Goal: Task Accomplishment & Management: Manage account settings

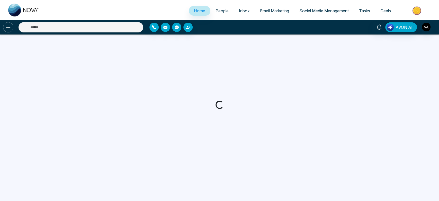
click at [6, 28] on icon at bounding box center [8, 27] width 6 height 6
click at [13, 27] on button at bounding box center [8, 27] width 10 height 10
click at [6, 28] on icon at bounding box center [8, 27] width 6 height 6
click at [217, 11] on span "People" at bounding box center [222, 10] width 13 height 5
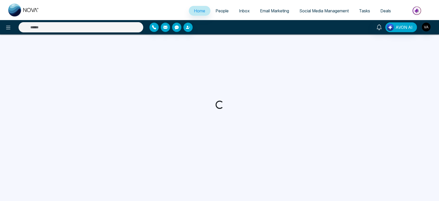
click at [219, 13] on span "People" at bounding box center [222, 10] width 13 height 5
click at [177, 27] on icon "button" at bounding box center [177, 27] width 4 height 4
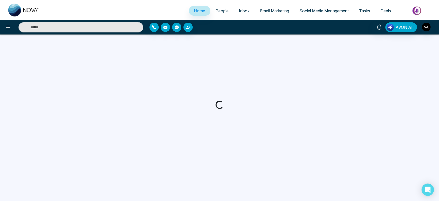
select select "*"
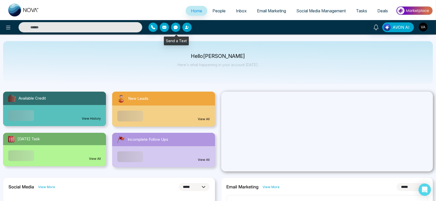
click at [174, 27] on icon "button" at bounding box center [176, 27] width 4 height 4
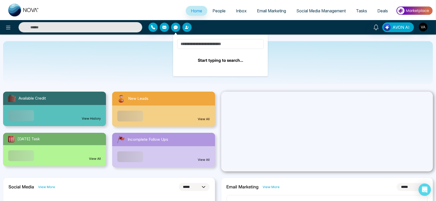
click at [156, 52] on div "Hello Vijay Admin Here's what happening in your account today." at bounding box center [218, 62] width 430 height 43
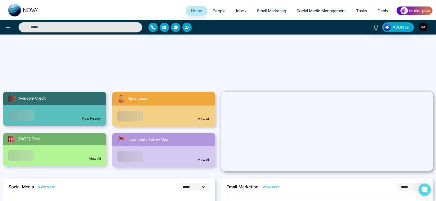
scroll to position [73, 0]
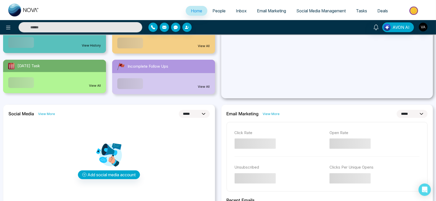
click at [47, 112] on link "View More" at bounding box center [46, 113] width 17 height 5
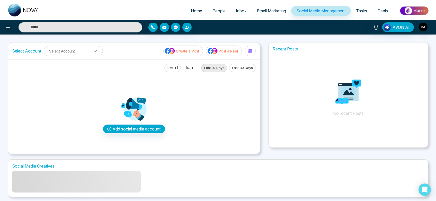
click at [196, 13] on span "Home" at bounding box center [196, 10] width 11 height 5
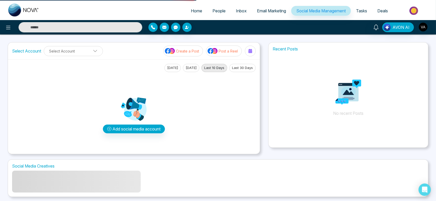
select select "*"
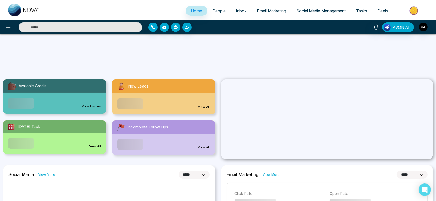
scroll to position [72, 0]
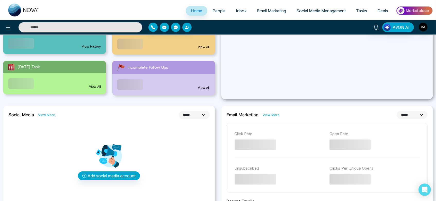
click at [273, 114] on link "View More" at bounding box center [271, 114] width 17 height 5
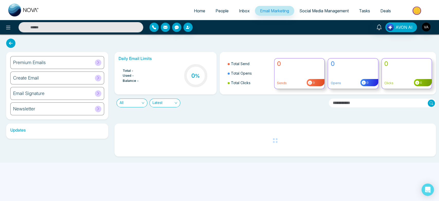
click at [194, 9] on span "Home" at bounding box center [199, 10] width 11 height 5
select select "*"
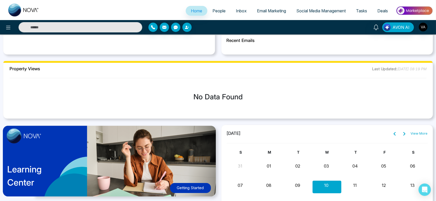
scroll to position [335, 0]
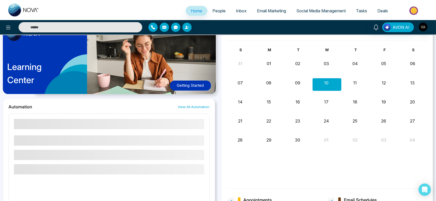
click at [193, 107] on link "View All Automation" at bounding box center [194, 106] width 32 height 5
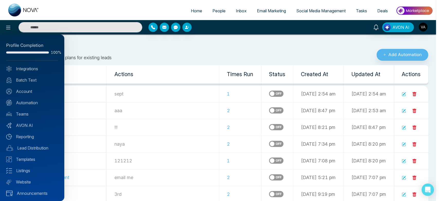
click at [211, 12] on div at bounding box center [219, 100] width 439 height 201
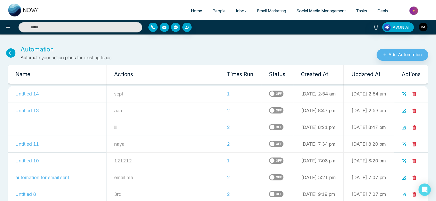
click at [215, 12] on span "People" at bounding box center [219, 10] width 13 height 5
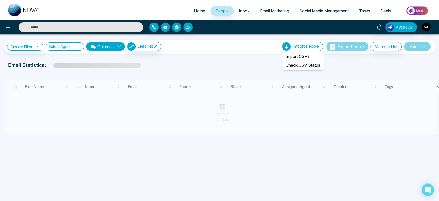
click at [309, 45] on span "Import People" at bounding box center [306, 45] width 26 height 5
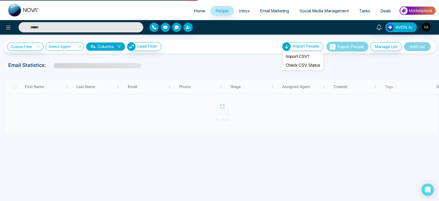
click at [288, 44] on div "Import People" at bounding box center [302, 46] width 41 height 9
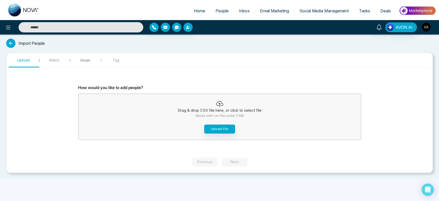
click at [427, 25] on img "button" at bounding box center [426, 27] width 9 height 9
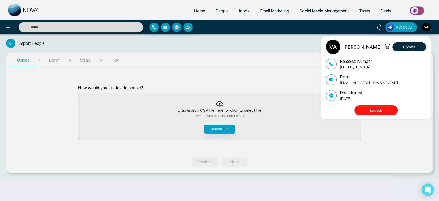
click at [379, 26] on div "Vijay Admin Update Personal Number +918975542824 Email vijay@mmnovatech.com Dat…" at bounding box center [219, 100] width 439 height 201
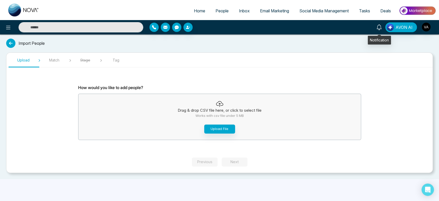
click at [379, 26] on icon at bounding box center [379, 27] width 6 height 6
click at [167, 37] on div "Import People Upload Match Stage Tag How would you like to add people? Drag & d…" at bounding box center [219, 106] width 439 height 145
click at [218, 8] on link "People" at bounding box center [221, 11] width 23 height 10
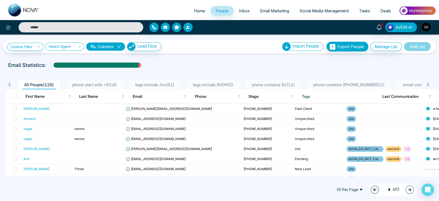
click at [102, 47] on button "Columns" at bounding box center [105, 46] width 39 height 8
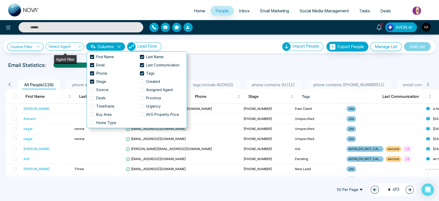
click at [61, 46] on input "search" at bounding box center [63, 48] width 29 height 10
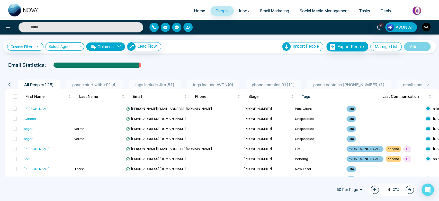
click at [274, 15] on link "Email Marketing" at bounding box center [274, 11] width 39 height 10
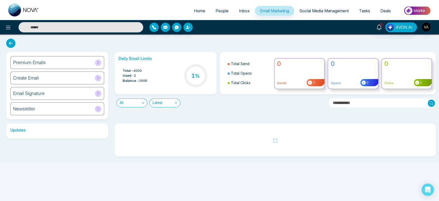
click at [44, 61] on h6 "Premium Emails" at bounding box center [29, 63] width 33 height 6
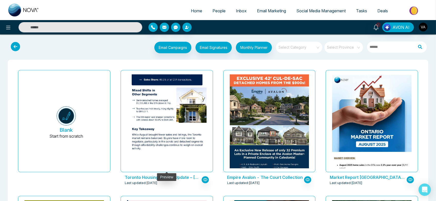
click at [180, 115] on img at bounding box center [166, 14] width 159 height 286
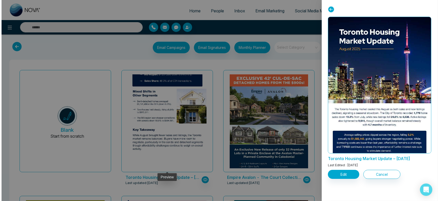
scroll to position [45, 0]
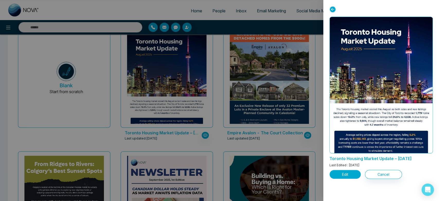
click at [340, 178] on button "Edit" at bounding box center [345, 174] width 31 height 9
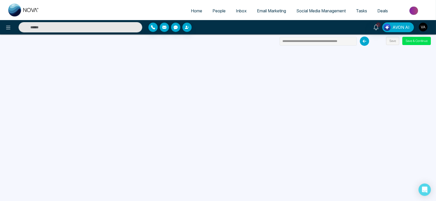
click at [190, 15] on link "Home" at bounding box center [197, 11] width 22 height 10
select select "*"
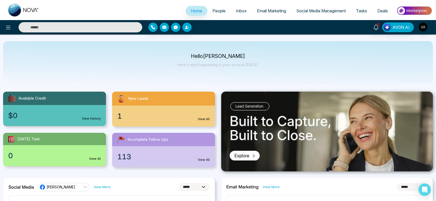
click at [219, 11] on span "People" at bounding box center [219, 10] width 13 height 5
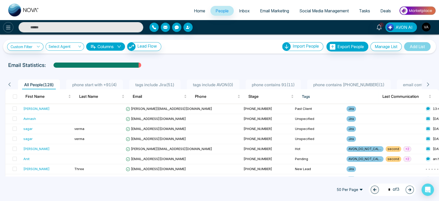
click at [6, 28] on icon at bounding box center [8, 27] width 6 height 6
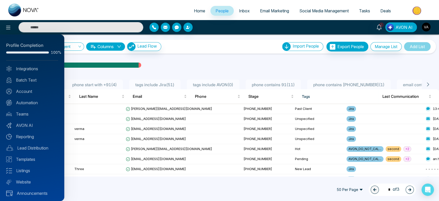
click at [171, 60] on div at bounding box center [219, 100] width 439 height 201
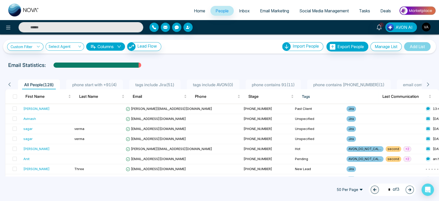
drag, startPoint x: 54, startPoint y: 64, endPoint x: 161, endPoint y: 61, distance: 107.1
click at [161, 61] on div "Email Statistics:" at bounding box center [148, 65] width 280 height 8
drag, startPoint x: 43, startPoint y: 66, endPoint x: 0, endPoint y: 69, distance: 43.0
click at [0, 69] on div "Custom Filter Choose a filter Cancel Apply Select Agent Columns Lead Flow Impor…" at bounding box center [219, 105] width 439 height 142
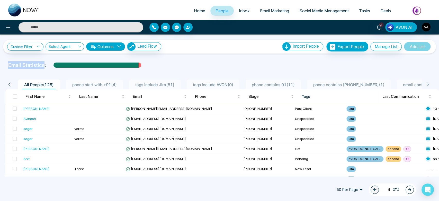
click at [0, 69] on div "Custom Filter Choose a filter Cancel Apply Select Agent Columns Lead Flow Impor…" at bounding box center [219, 105] width 439 height 142
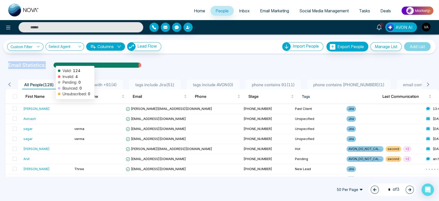
drag, startPoint x: 6, startPoint y: 60, endPoint x: 53, endPoint y: 63, distance: 47.7
click at [53, 63] on div "Custom Filter Choose a filter Cancel Apply Select Agent Columns Lead Flow Impor…" at bounding box center [219, 105] width 439 height 142
click at [54, 63] on div at bounding box center [96, 67] width 85 height 9
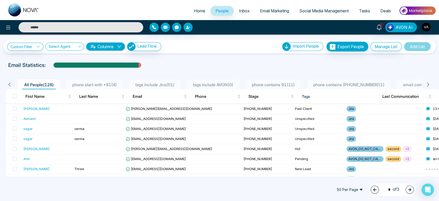
click at [193, 70] on div at bounding box center [219, 70] width 433 height 2
drag, startPoint x: 2, startPoint y: 59, endPoint x: 168, endPoint y: 65, distance: 165.8
click at [168, 65] on div "Custom Filter Choose a filter Cancel Apply Select Agent Columns Lead Flow Impor…" at bounding box center [219, 105] width 439 height 142
click at [168, 65] on div "Email Statistics:" at bounding box center [148, 65] width 280 height 8
click at [195, 9] on span "Home" at bounding box center [199, 10] width 11 height 5
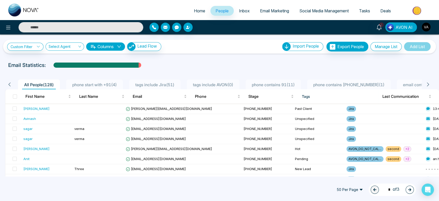
select select "*"
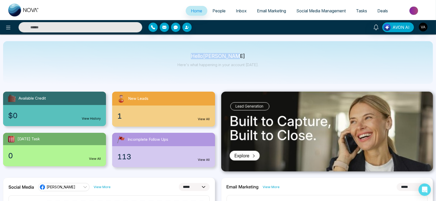
drag, startPoint x: 189, startPoint y: 53, endPoint x: 288, endPoint y: 65, distance: 99.0
click at [288, 65] on div "Hello Vijay Admin Here's what happening in your account today." at bounding box center [218, 62] width 430 height 43
click at [215, 14] on link "People" at bounding box center [218, 11] width 23 height 10
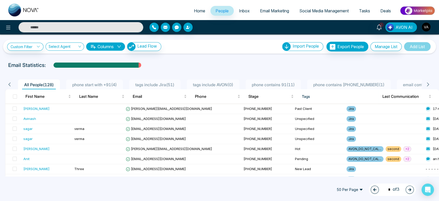
click at [108, 48] on button "Columns" at bounding box center [105, 46] width 39 height 8
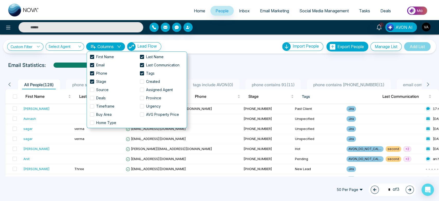
click at [108, 48] on button "Columns" at bounding box center [105, 46] width 39 height 8
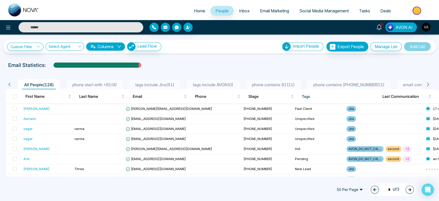
click at [108, 48] on button "Columns" at bounding box center [105, 46] width 39 height 8
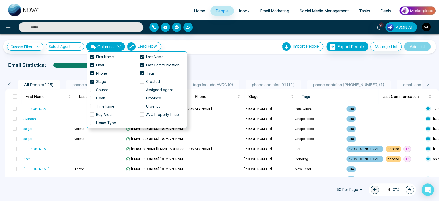
click at [108, 48] on button "Columns" at bounding box center [105, 46] width 39 height 8
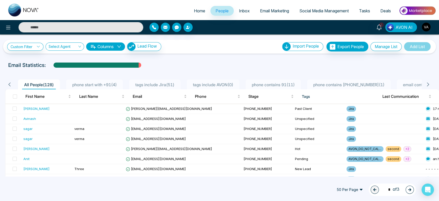
drag, startPoint x: 27, startPoint y: 87, endPoint x: 60, endPoint y: 84, distance: 33.8
click at [56, 84] on span "All People ( 128 )" at bounding box center [39, 84] width 34 height 5
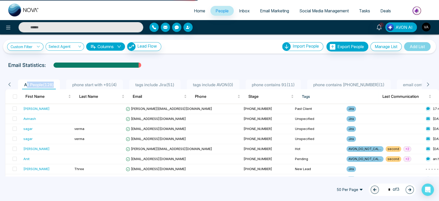
click at [62, 84] on ul "All People ( 128 ) phone start with +91 ( 4 ) tags include Jira ( 51 ) tags inc…" at bounding box center [219, 85] width 406 height 10
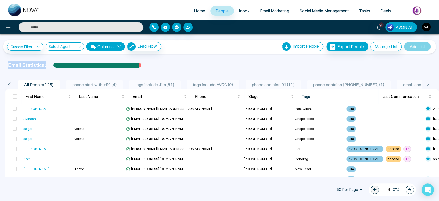
drag, startPoint x: 5, startPoint y: 65, endPoint x: 58, endPoint y: 65, distance: 52.2
click at [58, 65] on div "Email Statistics:" at bounding box center [148, 65] width 286 height 8
click at [58, 65] on div at bounding box center [96, 67] width 85 height 9
drag, startPoint x: 5, startPoint y: 67, endPoint x: 51, endPoint y: 65, distance: 46.6
click at [51, 65] on div "Email Statistics:" at bounding box center [148, 65] width 286 height 8
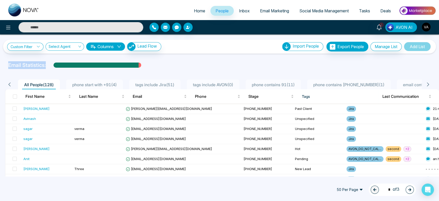
click at [51, 65] on div "Email Statistics:" at bounding box center [148, 65] width 280 height 8
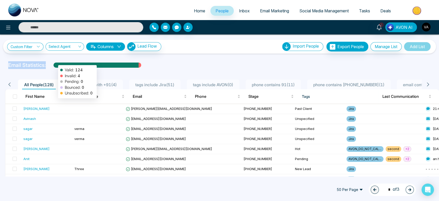
drag, startPoint x: 5, startPoint y: 65, endPoint x: 62, endPoint y: 63, distance: 56.4
click at [62, 63] on div "Email Statistics: Valid: 124 Invalid: 4 Pending: 0 Bounced: 0 Unsubscribed: 0" at bounding box center [148, 65] width 286 height 8
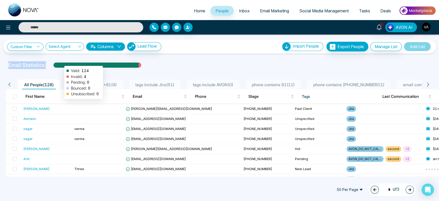
click at [62, 63] on div at bounding box center [96, 67] width 85 height 9
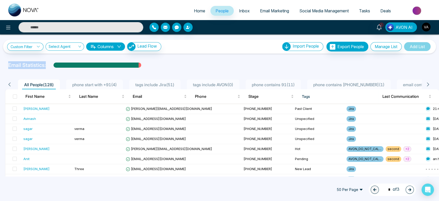
drag, startPoint x: 6, startPoint y: 61, endPoint x: 49, endPoint y: 63, distance: 43.0
click at [49, 63] on div "Email Statistics:" at bounding box center [148, 65] width 286 height 8
click at [49, 63] on div "Email Statistics:" at bounding box center [148, 65] width 280 height 8
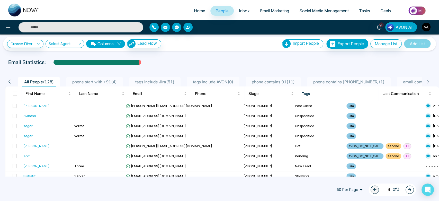
scroll to position [2, 0]
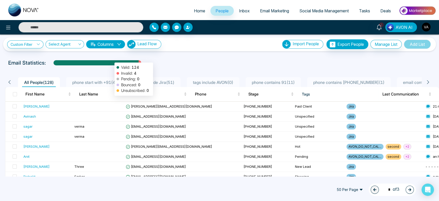
drag, startPoint x: 49, startPoint y: 63, endPoint x: 142, endPoint y: 61, distance: 92.6
click at [142, 61] on div "Email Statistics: Valid: 124 Invalid: 4 Pending: 0 Bounced: 0 Unsubscribed: 0" at bounding box center [148, 63] width 280 height 8
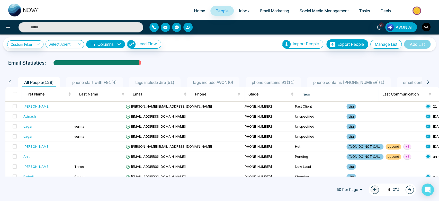
click at [142, 61] on div "Email Statistics:" at bounding box center [148, 63] width 280 height 8
drag, startPoint x: 7, startPoint y: 63, endPoint x: 161, endPoint y: 57, distance: 153.4
click at [161, 57] on div "Custom Filter Choose a filter Cancel Apply Select Agent Columns Lead Flow Impor…" at bounding box center [219, 105] width 439 height 142
click at [170, 63] on div "Email Statistics:" at bounding box center [148, 63] width 280 height 8
drag, startPoint x: 6, startPoint y: 67, endPoint x: 59, endPoint y: 64, distance: 52.8
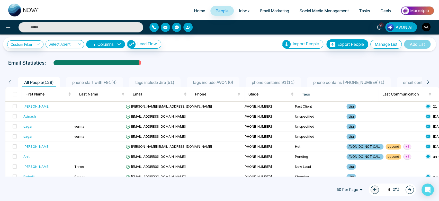
click at [59, 64] on div "Custom Filter Choose a filter Cancel Apply Select Agent Columns Lead Flow Impor…" at bounding box center [219, 105] width 439 height 142
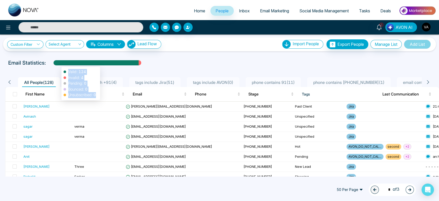
click at [59, 64] on div at bounding box center [96, 64] width 85 height 9
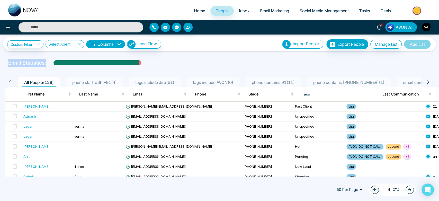
drag, startPoint x: 2, startPoint y: 63, endPoint x: 161, endPoint y: 62, distance: 158.7
click at [161, 62] on div "Email Statistics:" at bounding box center [219, 63] width 439 height 8
click at [161, 62] on div "Email Statistics:" at bounding box center [148, 63] width 280 height 8
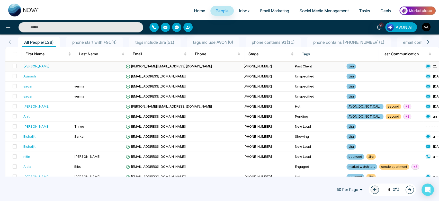
scroll to position [0, 0]
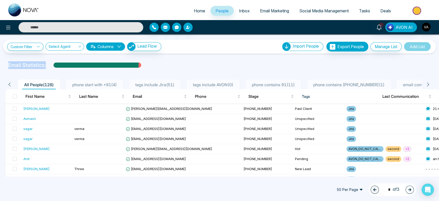
drag, startPoint x: 8, startPoint y: 64, endPoint x: 169, endPoint y: 61, distance: 160.6
click at [169, 61] on div "Email Statistics:" at bounding box center [148, 65] width 280 height 8
click at [116, 46] on button "Columns" at bounding box center [105, 46] width 39 height 8
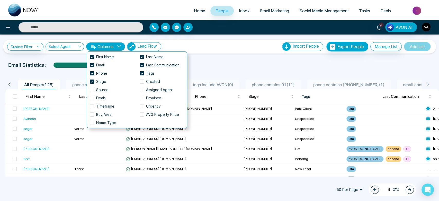
click at [116, 46] on button "Columns" at bounding box center [105, 46] width 39 height 8
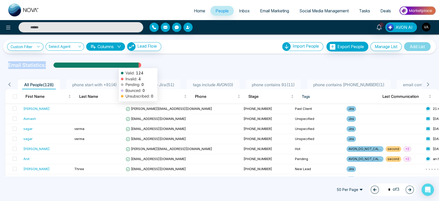
drag, startPoint x: 7, startPoint y: 64, endPoint x: 141, endPoint y: 65, distance: 134.3
click at [141, 65] on div "Email Statistics: Valid: 124 Invalid: 4 Pending: 0 Bounced: 0 Unsubscribed: 0" at bounding box center [148, 65] width 286 height 8
click at [141, 65] on div "Email Statistics:" at bounding box center [148, 65] width 280 height 8
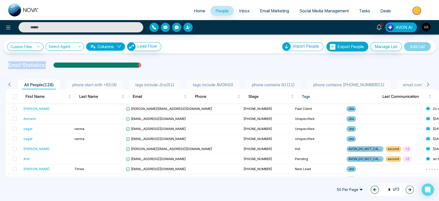
drag, startPoint x: 5, startPoint y: 63, endPoint x: 154, endPoint y: 66, distance: 149.0
click at [154, 66] on div "Email Statistics:" at bounding box center [219, 65] width 439 height 8
click at [154, 66] on div "Email Statistics:" at bounding box center [148, 65] width 280 height 8
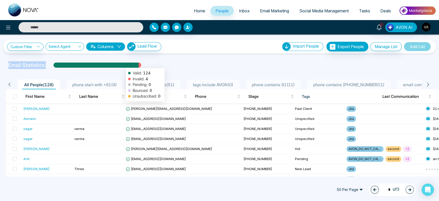
drag, startPoint x: 3, startPoint y: 64, endPoint x: 145, endPoint y: 70, distance: 142.6
click at [145, 70] on div "Custom Filter Choose a filter Cancel Apply Select Agent Columns Lead Flow Impor…" at bounding box center [219, 105] width 439 height 142
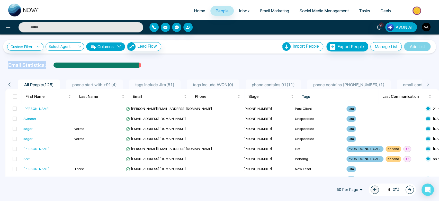
click at [158, 66] on div "Email Statistics:" at bounding box center [148, 65] width 280 height 8
drag, startPoint x: 8, startPoint y: 63, endPoint x: 156, endPoint y: 63, distance: 147.7
click at [156, 63] on div "Email Statistics:" at bounding box center [148, 65] width 280 height 8
drag, startPoint x: 2, startPoint y: 66, endPoint x: 76, endPoint y: 65, distance: 74.4
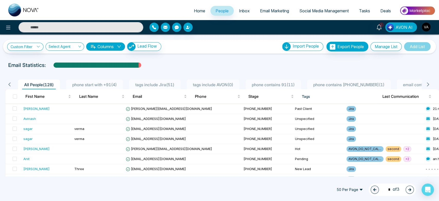
click at [76, 65] on div "Email Statistics:" at bounding box center [219, 65] width 439 height 8
click at [176, 60] on div "Custom Filter Choose a filter Cancel Apply Select Agent Columns Lead Flow Impor…" at bounding box center [219, 105] width 439 height 142
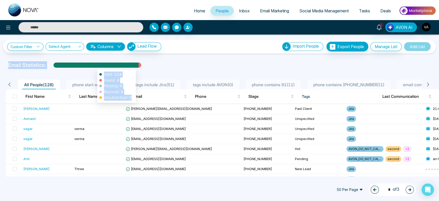
drag, startPoint x: 2, startPoint y: 63, endPoint x: 113, endPoint y: 70, distance: 111.1
click at [113, 70] on div "Custom Filter Choose a filter Cancel Apply Select Agent Columns Lead Flow Impor…" at bounding box center [219, 105] width 439 height 142
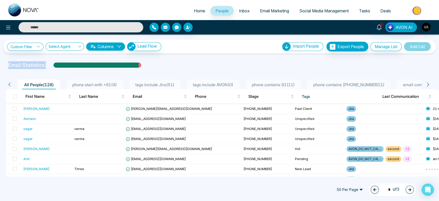
click at [166, 64] on div "Email Statistics:" at bounding box center [148, 65] width 280 height 8
click at [113, 48] on button "Columns" at bounding box center [105, 46] width 39 height 8
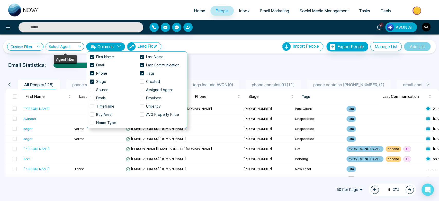
click at [72, 50] on input "search" at bounding box center [63, 48] width 29 height 10
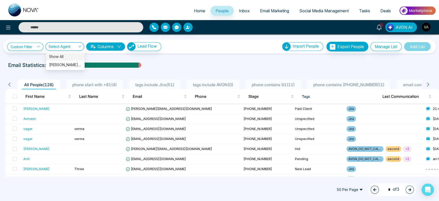
click at [71, 46] on input "search" at bounding box center [63, 48] width 29 height 10
click at [60, 45] on input "search" at bounding box center [63, 48] width 29 height 10
click at [62, 45] on input "search" at bounding box center [63, 48] width 29 height 10
click at [31, 42] on div "Custom Filter Choose a filter Cancel Apply Select Agent Columns Lead Flow Impor…" at bounding box center [219, 47] width 425 height 10
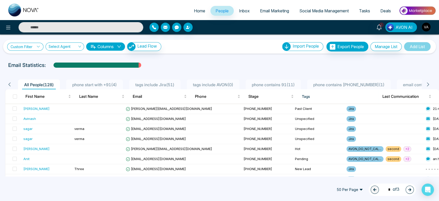
click at [31, 44] on link "Custom Filter" at bounding box center [25, 47] width 36 height 8
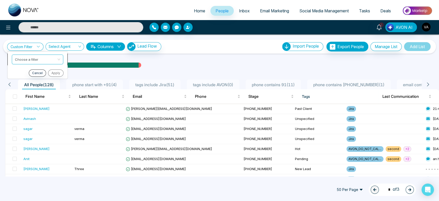
click at [38, 56] on input "search" at bounding box center [36, 59] width 42 height 8
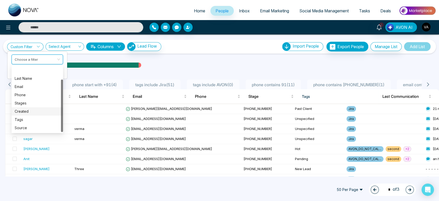
scroll to position [16, 0]
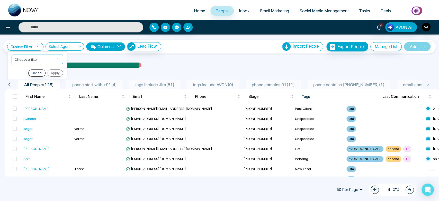
click at [171, 63] on div "Email Statistics:" at bounding box center [148, 65] width 280 height 8
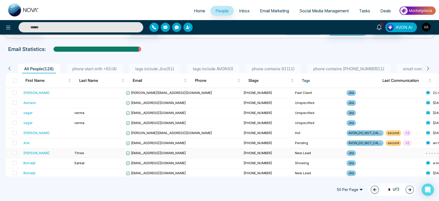
scroll to position [0, 0]
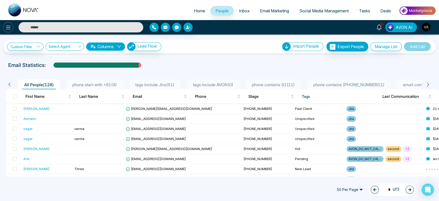
click at [8, 28] on icon at bounding box center [8, 27] width 6 height 6
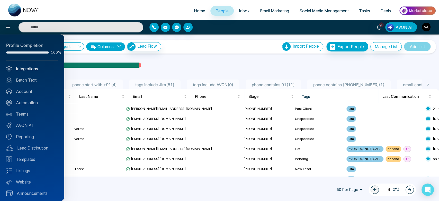
click at [22, 67] on link "Integrations" at bounding box center [32, 69] width 52 height 6
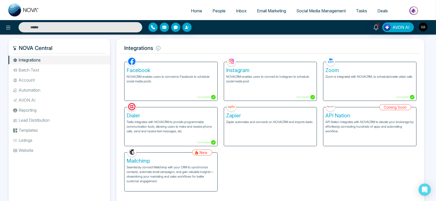
click at [333, 82] on div "Zoom Zoom is integrated with NOVACRM, to schedule/create video calls Connected" at bounding box center [369, 81] width 93 height 39
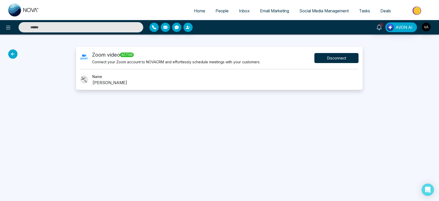
click at [336, 58] on button "Disconnect" at bounding box center [336, 58] width 44 height 10
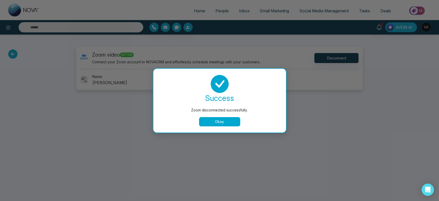
click at [229, 120] on button "Okay" at bounding box center [219, 121] width 41 height 9
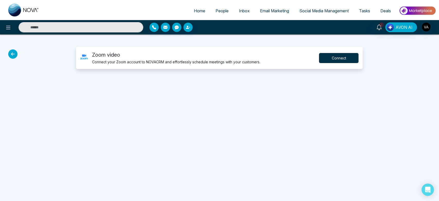
click at [337, 59] on button "Connect" at bounding box center [339, 58] width 40 height 10
click at [201, 102] on div "Home People Inbox Email Marketing Social Media Management Tasks Deals 1 AVON AI…" at bounding box center [219, 100] width 439 height 201
click at [343, 61] on button "Connect" at bounding box center [339, 58] width 40 height 10
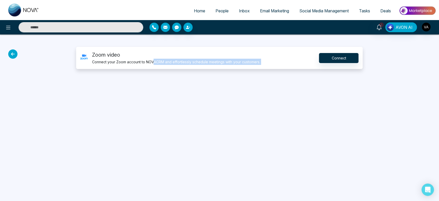
drag, startPoint x: 153, startPoint y: 147, endPoint x: 345, endPoint y: 117, distance: 194.0
click at [345, 117] on div "Home People Inbox Email Marketing Social Media Management Tasks Deals 1 AVON AI…" at bounding box center [219, 100] width 439 height 201
click at [342, 55] on button "Connect" at bounding box center [339, 58] width 40 height 10
click at [158, 90] on div "Home People Inbox Email Marketing Social Media Management Tasks Deals 1 AVON AI…" at bounding box center [219, 100] width 439 height 201
drag, startPoint x: 152, startPoint y: 116, endPoint x: 290, endPoint y: 106, distance: 139.0
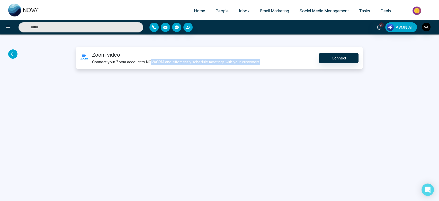
click at [290, 106] on div "Home People Inbox Email Marketing Social Media Management Tasks Deals 1 AVON AI…" at bounding box center [219, 100] width 439 height 201
click at [274, 164] on div "Home People Inbox Email Marketing Social Media Management Tasks Deals 1 AVON AI…" at bounding box center [219, 100] width 439 height 201
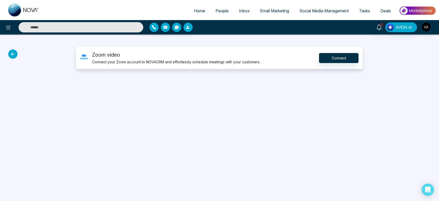
click at [220, 8] on span "People" at bounding box center [222, 10] width 13 height 5
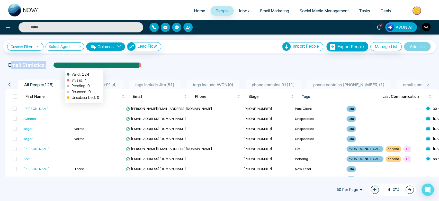
drag, startPoint x: 10, startPoint y: 66, endPoint x: 64, endPoint y: 67, distance: 54.3
click at [64, 67] on div "Email Statistics: Valid: 124 Invalid: 4 Pending: 0 Bounced: 0 Unsubscribed: 0" at bounding box center [148, 65] width 280 height 8
click at [64, 67] on div at bounding box center [96, 67] width 85 height 9
drag, startPoint x: 6, startPoint y: 65, endPoint x: 47, endPoint y: 60, distance: 40.9
click at [47, 60] on div "Custom Filter Choose a filter Cancel Apply Select Agent Columns Lead Flow Impor…" at bounding box center [219, 105] width 439 height 142
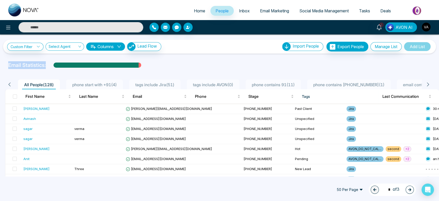
click at [47, 60] on div "Custom Filter Choose a filter Cancel Apply Select Agent Columns Lead Flow Impor…" at bounding box center [219, 105] width 439 height 142
click at [425, 29] on img "button" at bounding box center [426, 27] width 9 height 9
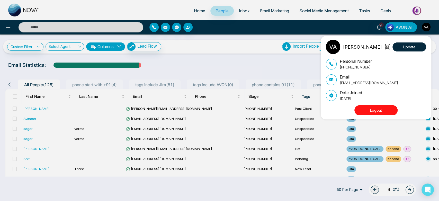
click at [380, 112] on button "Logout" at bounding box center [376, 110] width 43 height 10
